Goal: Answer question/provide support

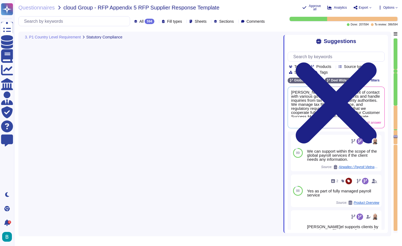
type textarea "The tax and contribution certificate for employees' annual earnings must be dis…"
type textarea "We can run off cycle payments on demand as long as the month is not "closed" me…"
type textarea "[PERSON_NAME] has the capability to act as the point of contact with various go…"
type textarea "[PERSON_NAME]el provides legislation updates and guidance on legislation interp…"
type textarea "Supported."
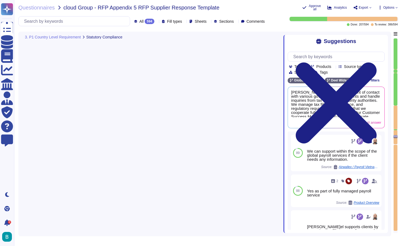
type textarea "Th[PERSON_NAME]el platform allows for the generation of employment certificates…"
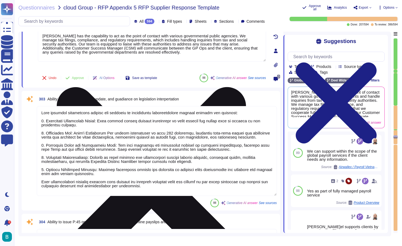
scroll to position [19018, 0]
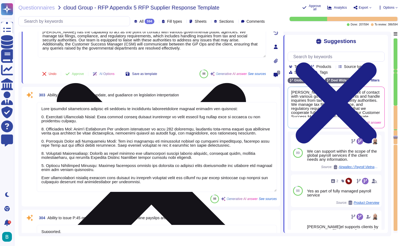
type textarea "[PERSON_NAME] platform includes an integrated ad hoc reporting tool that allows…"
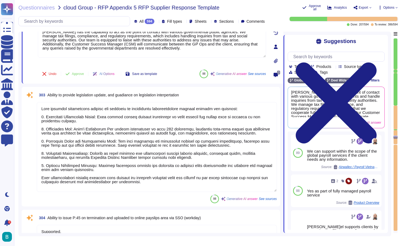
click at [197, 154] on textarea at bounding box center [157, 147] width 240 height 90
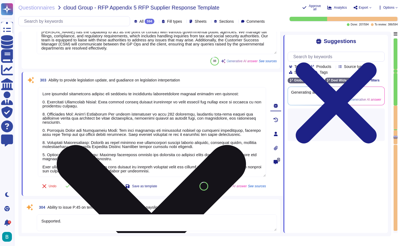
click at [196, 155] on textarea at bounding box center [152, 132] width 228 height 90
click at [165, 170] on textarea at bounding box center [152, 132] width 228 height 90
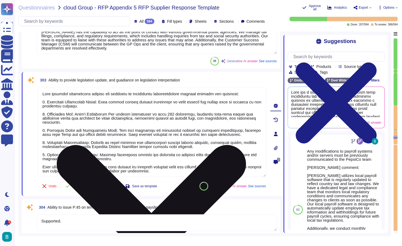
drag, startPoint x: 180, startPoint y: 172, endPoint x: 38, endPoint y: 93, distance: 162.2
click at [38, 93] on textarea at bounding box center [152, 132] width 228 height 90
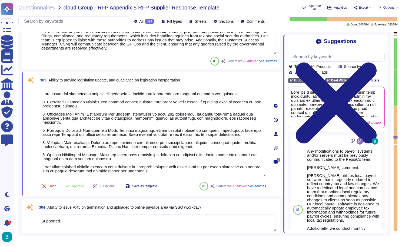
click at [219, 0] on div "Questionnaires cloud Group - RFP Appendix 5 RFP Supplier Response Template Appr…" at bounding box center [208, 123] width 388 height 246
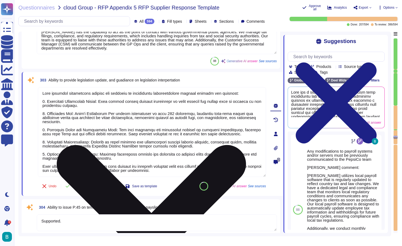
scroll to position [1, 0]
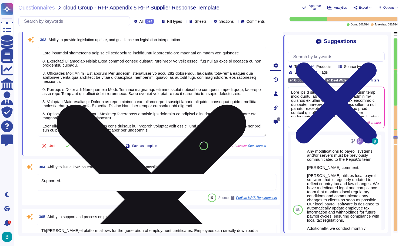
type textarea "[PERSON_NAME]el provides standardized payroll reports, including Gross-to-Net (…"
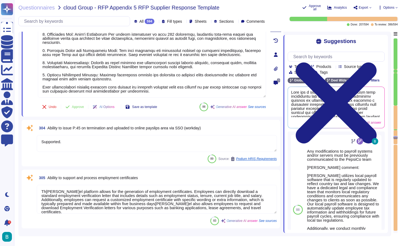
click at [177, 146] on textarea "Supported." at bounding box center [157, 143] width 240 height 17
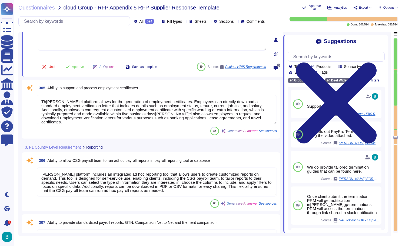
scroll to position [19206, 0]
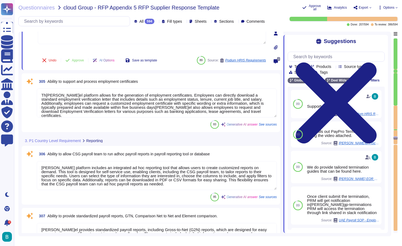
type textarea "Invoicing is usually issued through [PERSON_NAME] Inc. ([GEOGRAPHIC_DATA]), how…"
click at [181, 106] on textarea "Th[PERSON_NAME]el platform allows for the generation of employment certificates…" at bounding box center [157, 102] width 240 height 29
click at [181, 120] on div "83 Generative AI answer See sources" at bounding box center [157, 124] width 240 height 9
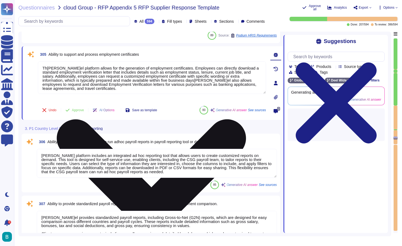
type textarea "You will need to keep this in mind when you enable Embedded Payroll later on."
click at [181, 106] on div "Undo Approve AI Options Save as template 83 Generative AI answer See sources" at bounding box center [152, 109] width 228 height 13
click at [192, 84] on textarea "Th[PERSON_NAME]el platform allows for the generation of employment certificates…" at bounding box center [152, 77] width 228 height 32
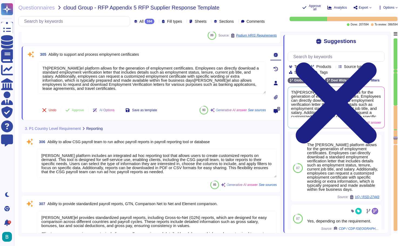
click at [169, 162] on textarea "[PERSON_NAME] platform includes an integrated ad hoc reporting tool that allows…" at bounding box center [157, 163] width 240 height 29
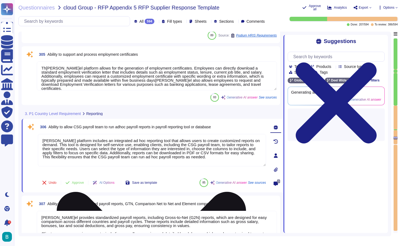
click at [169, 162] on textarea "[PERSON_NAME] platform includes an integrated ad hoc reporting tool that allows…" at bounding box center [152, 150] width 228 height 32
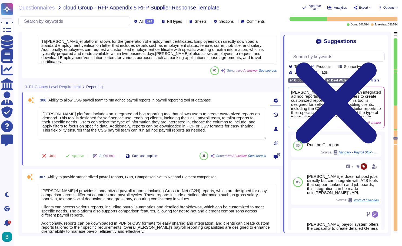
scroll to position [19264, 0]
type textarea "Salary sacrifice is a tax-effective arrangement where an employee agrees to for…"
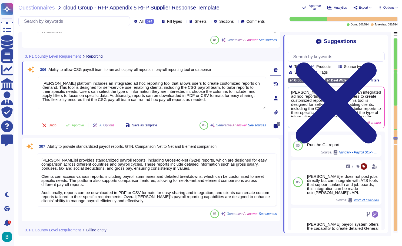
click at [169, 167] on textarea "[PERSON_NAME]el provides standardized payroll reports, including Gross-to-Net (…" at bounding box center [157, 179] width 240 height 53
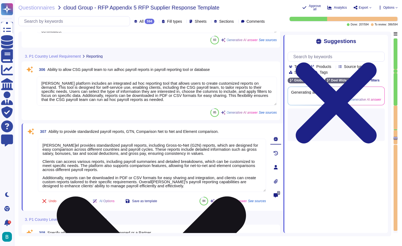
click at [169, 167] on textarea "[PERSON_NAME]el provides standardized payroll reports, including Gross-to-Net (…" at bounding box center [152, 164] width 228 height 53
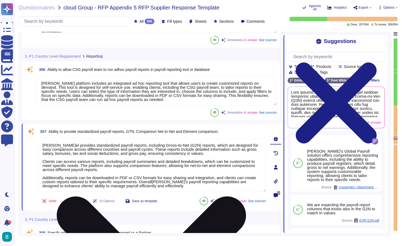
click at [171, 187] on textarea "[PERSON_NAME]el provides standardized payroll reports, including Gross-to-Net (…" at bounding box center [152, 164] width 228 height 53
drag, startPoint x: 171, startPoint y: 187, endPoint x: 42, endPoint y: 145, distance: 135.8
click at [42, 145] on textarea "[PERSON_NAME]el provides standardized payroll reports, including Gross-to-Net (…" at bounding box center [152, 164] width 228 height 53
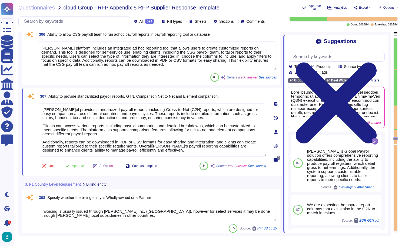
scroll to position [19312, 0]
type textarea "You can set up alerts for values that exceed average thresholds, which may trig…"
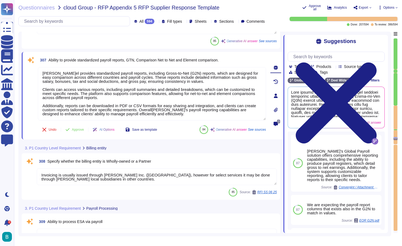
scroll to position [19370, 0]
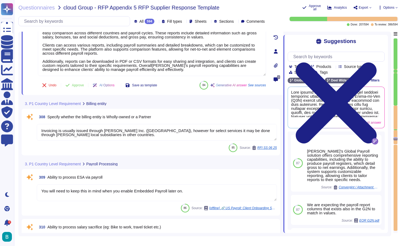
click at [185, 149] on div "85 Source: RFI SS 06 25" at bounding box center [157, 147] width 240 height 9
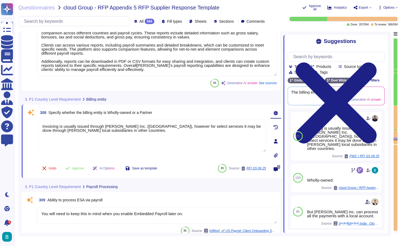
click at [200, 1] on div "Questionnaires cloud Group - RFP Appendix 5 RFP Supplier Response Template Appr…" at bounding box center [208, 123] width 388 height 246
click at [82, 169] on span "Approve" at bounding box center [78, 167] width 12 height 3
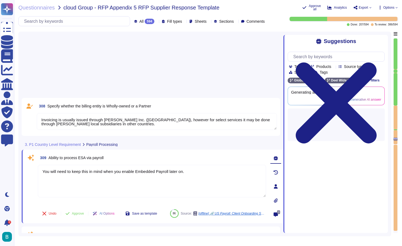
type textarea "Not possible - can be treated as a separate/own deduction if required"
type textarea "[PERSON_NAME]el provides a secure platform for uploading payroll data and recei…"
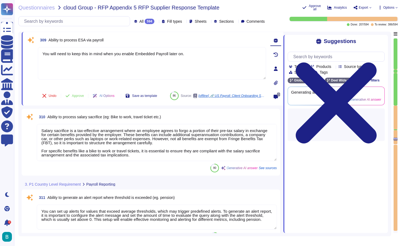
scroll to position [19474, 0]
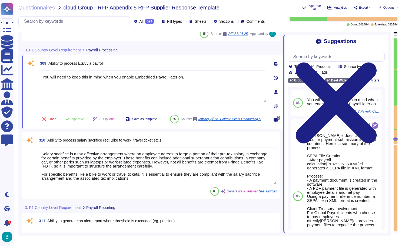
type textarea "Invoicing is usually issued through [PERSON_NAME] Inc. ([GEOGRAPHIC_DATA]), how…"
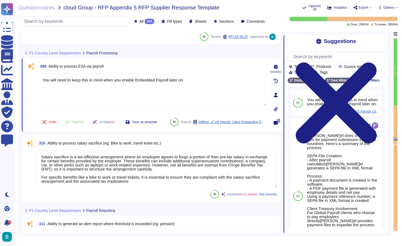
scroll to position [19467, 0]
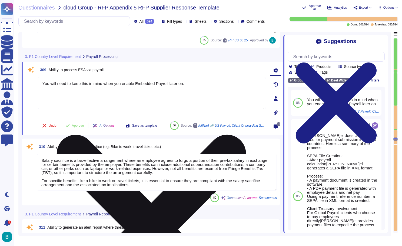
click at [198, 93] on textarea "You will need to keep this in mind when you enable Embedded Payroll later on." at bounding box center [152, 93] width 228 height 32
